Goal: Use online tool/utility: Use online tool/utility

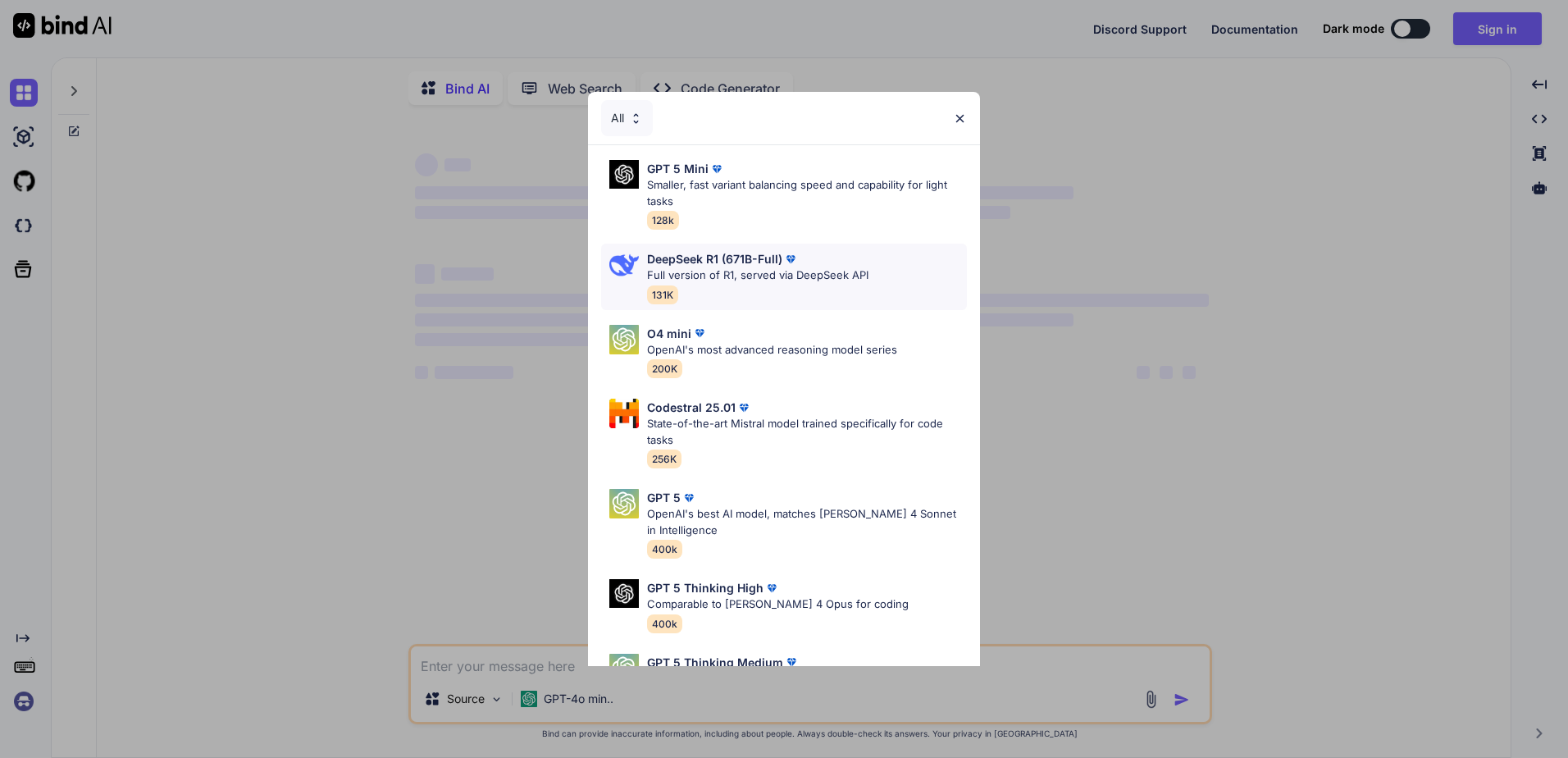
type textarea "x"
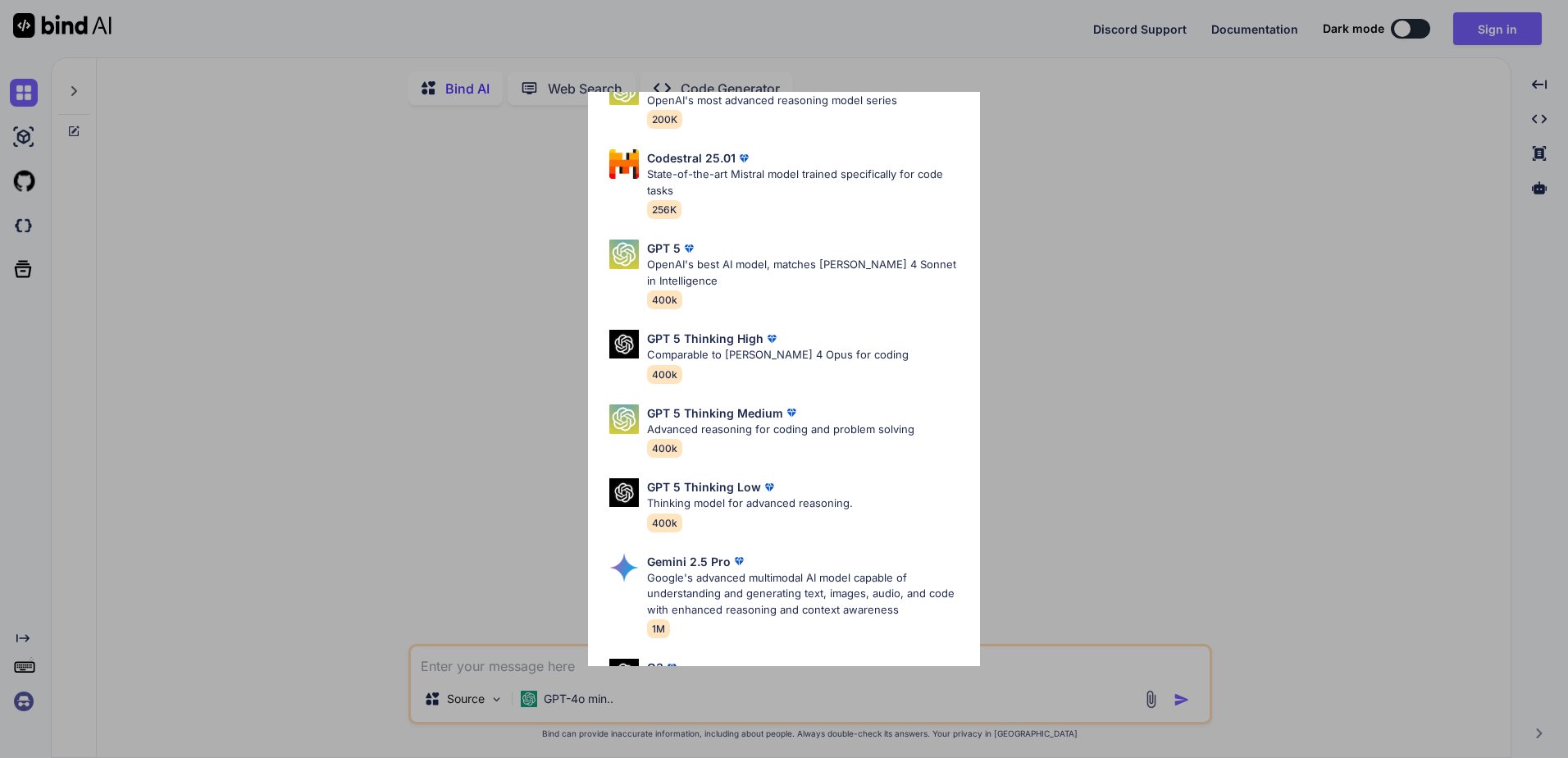
scroll to position [167, 0]
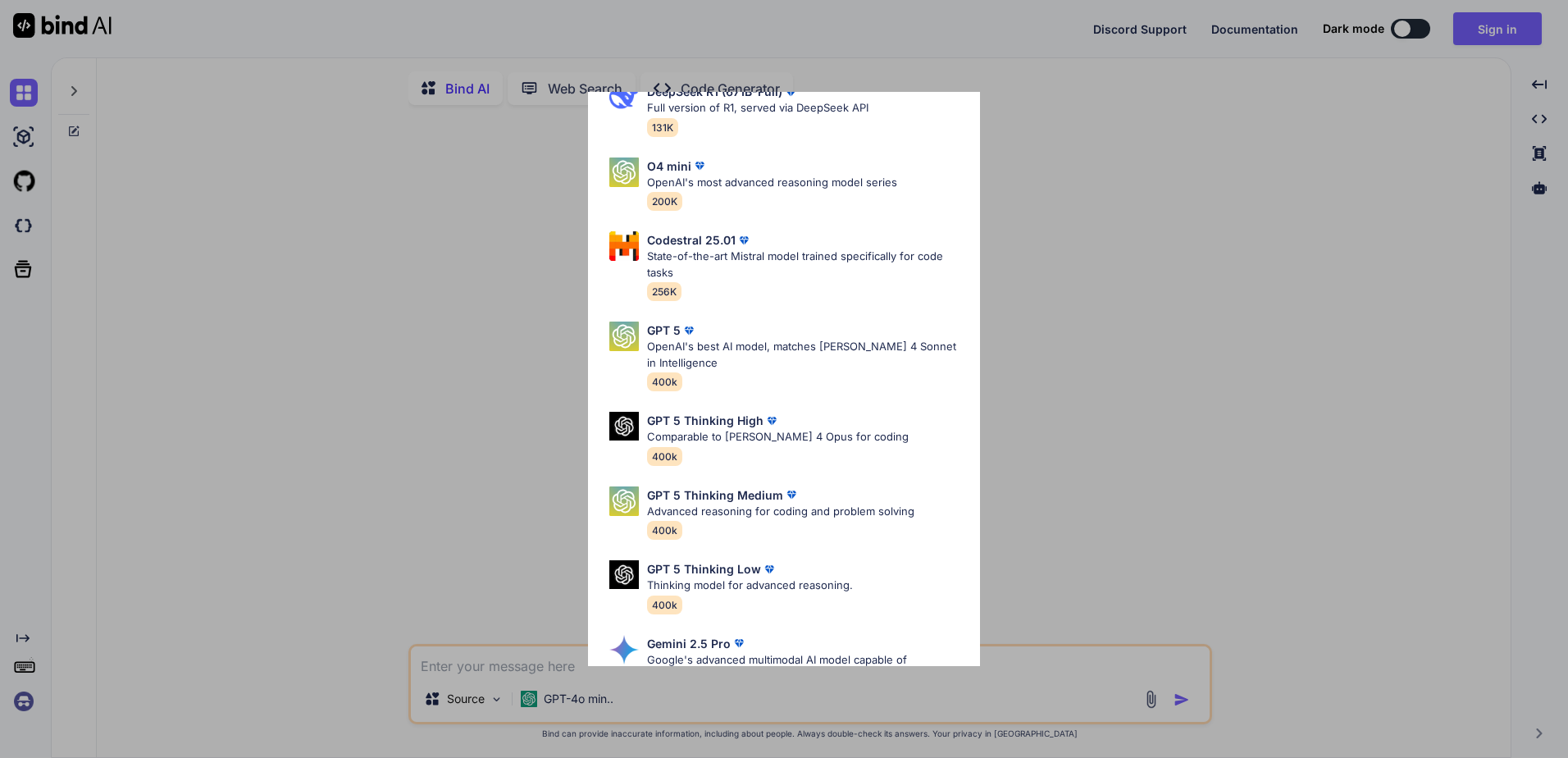
click at [478, 256] on div "All GPT 5 Mini Smaller, fast variant balancing speed and capability for light t…" at bounding box center [784, 379] width 1568 height 758
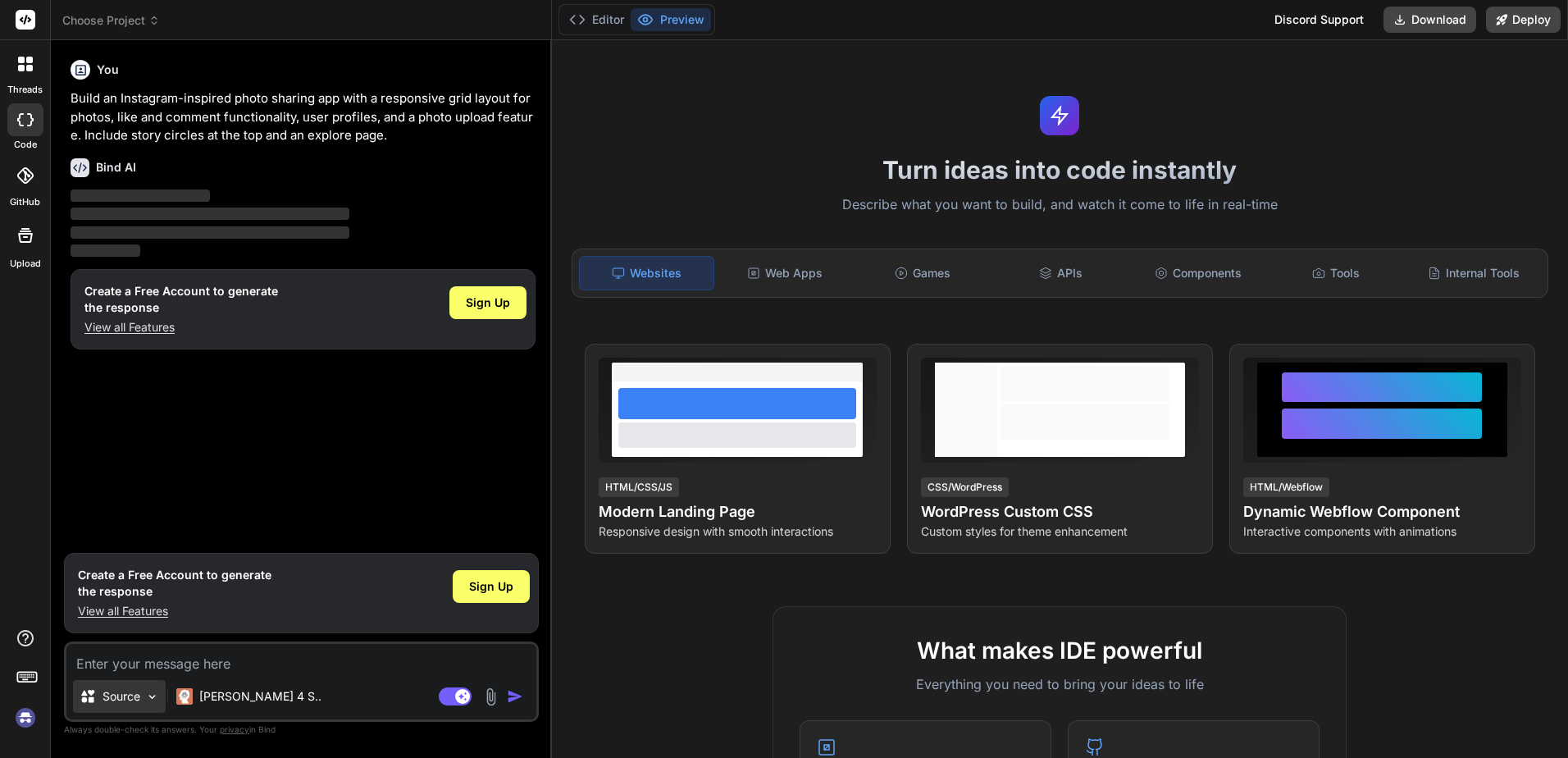
type textarea "x"
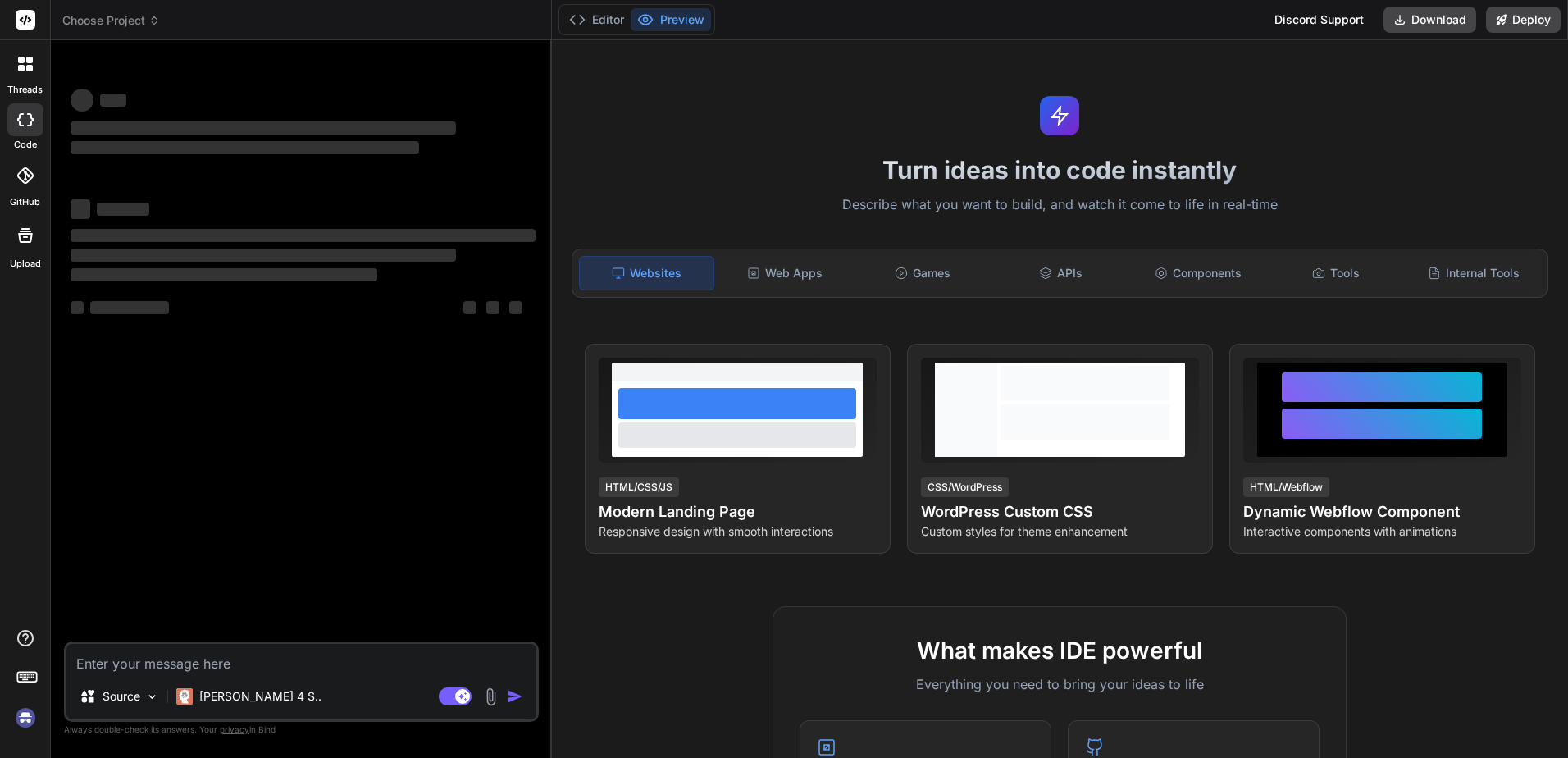
type textarea "x"
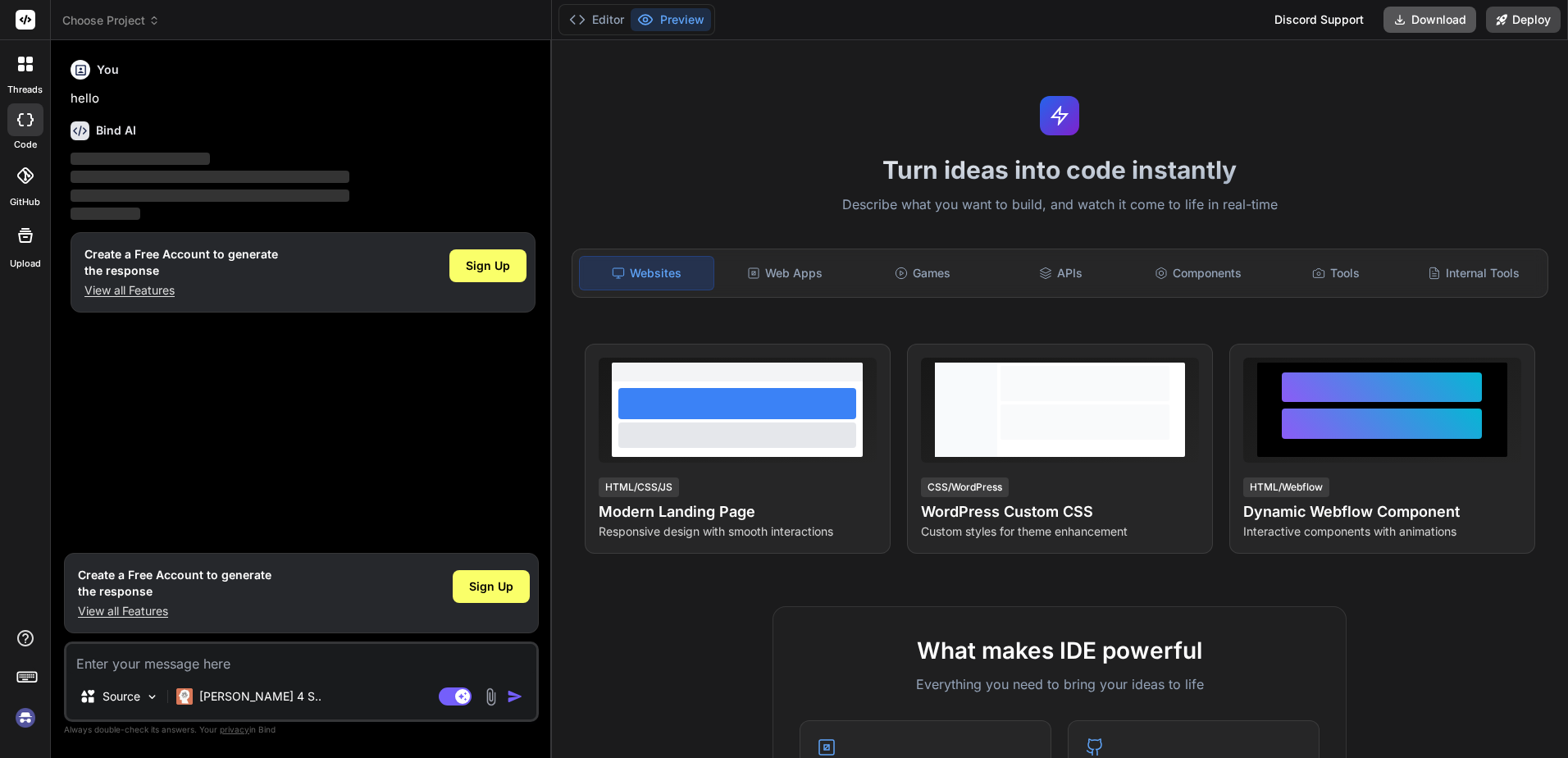
click at [1408, 14] on button "Download" at bounding box center [1430, 20] width 93 height 26
